Goal: Find specific page/section: Find specific page/section

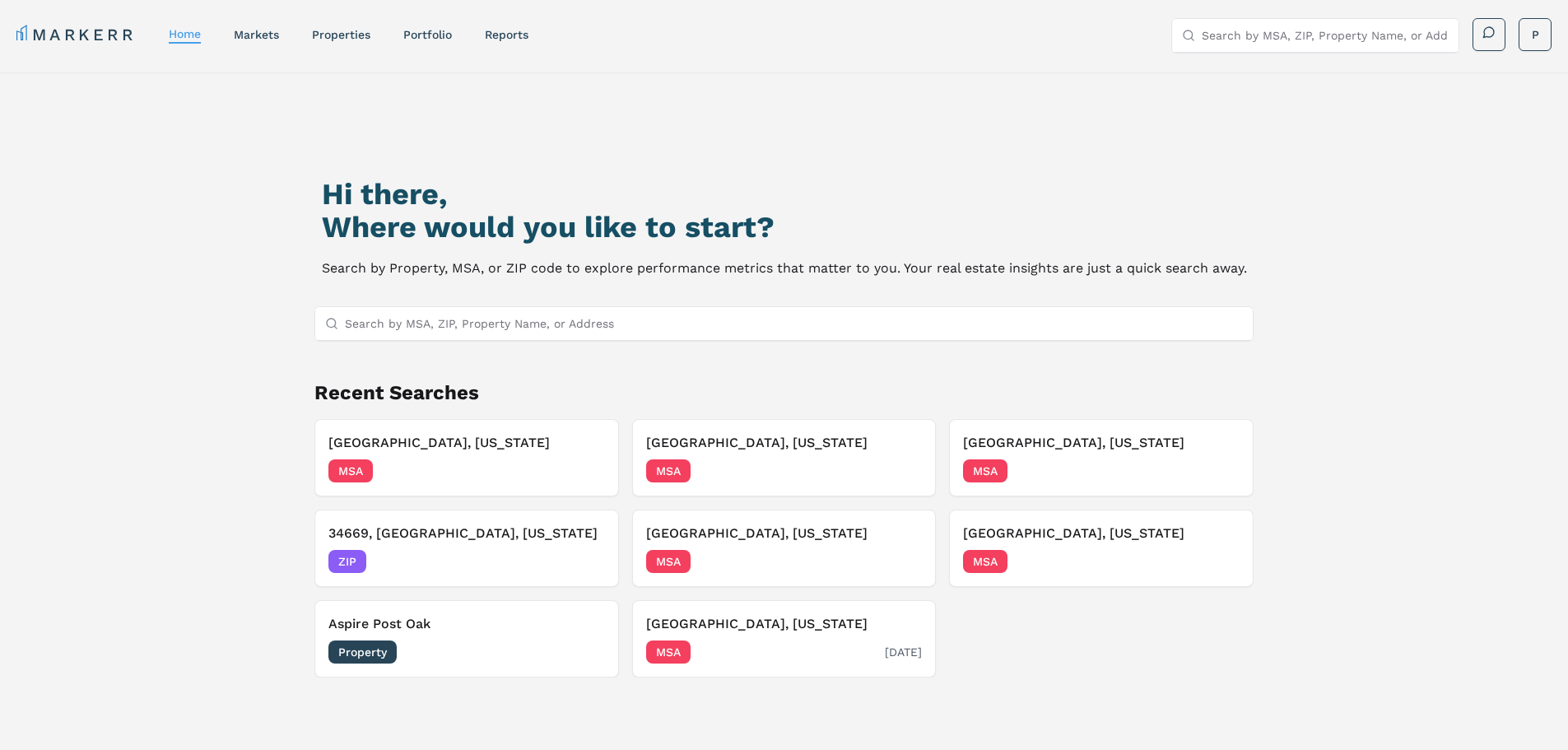
click at [715, 652] on div "MSA 07/19/2024" at bounding box center [784, 652] width 276 height 23
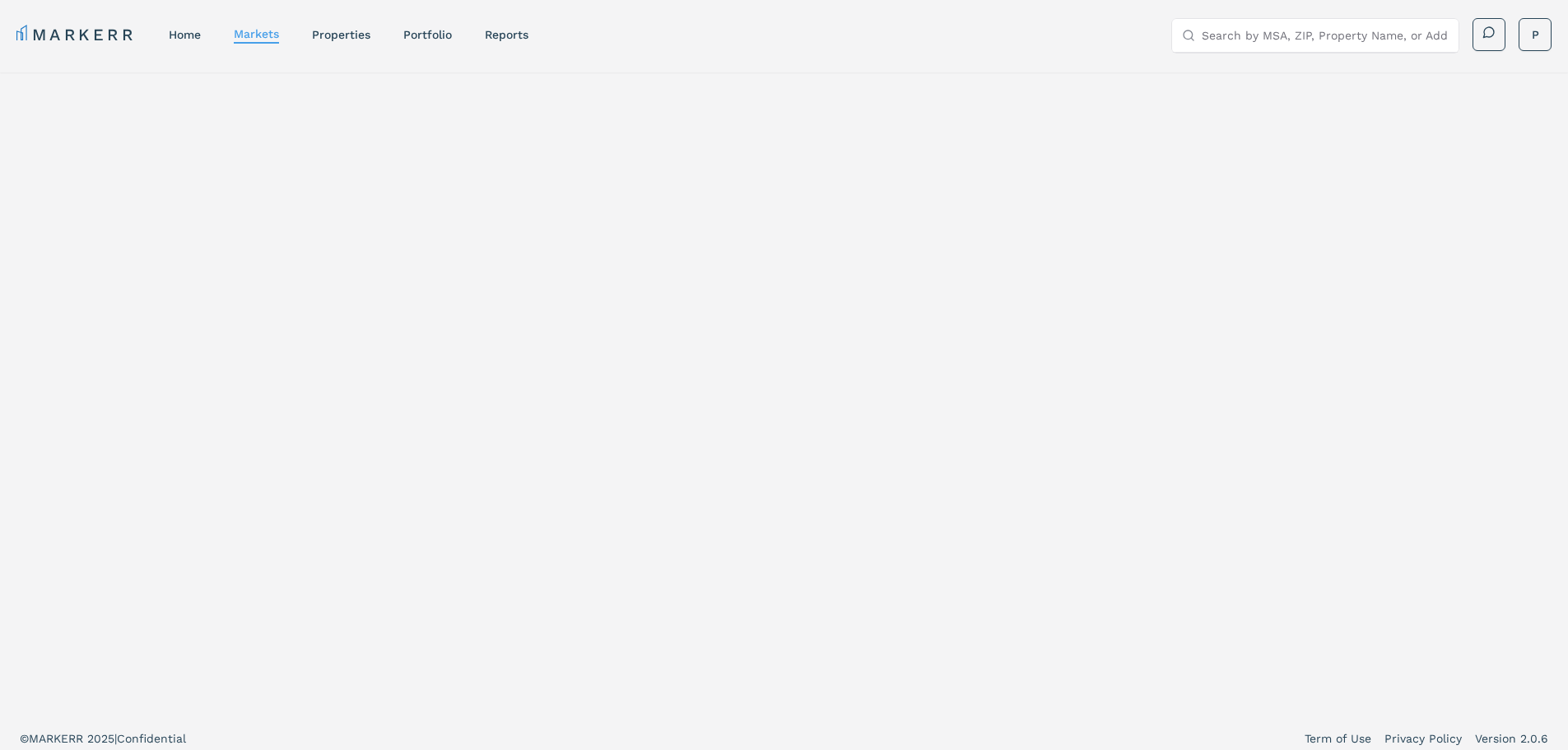
click at [719, 625] on div at bounding box center [784, 394] width 1568 height 644
